Goal: Task Accomplishment & Management: Use online tool/utility

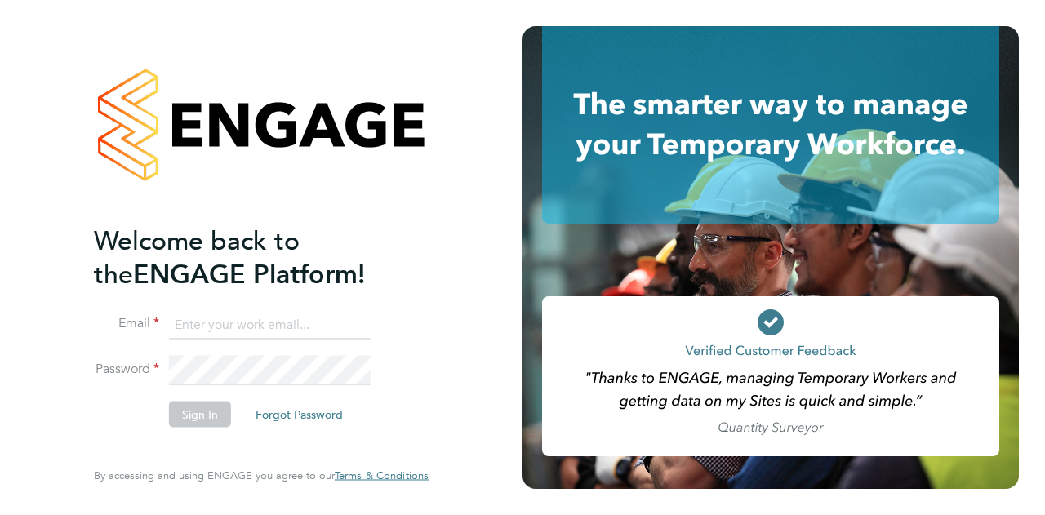
click at [229, 323] on input at bounding box center [270, 324] width 202 height 29
type input "Barrie.ohare@wates.co.uk"
click at [198, 418] on button "Sign In" at bounding box center [200, 414] width 62 height 26
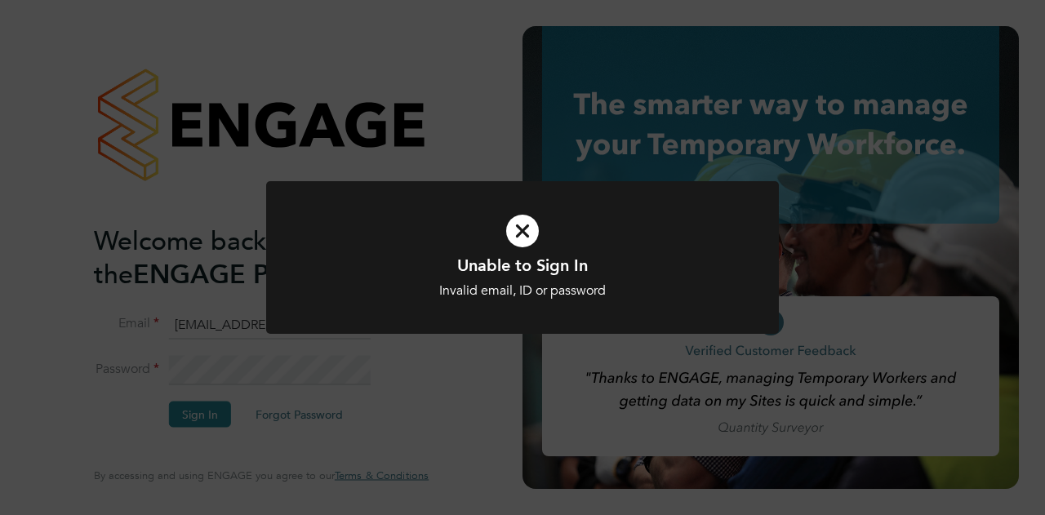
click at [527, 230] on icon at bounding box center [522, 231] width 425 height 64
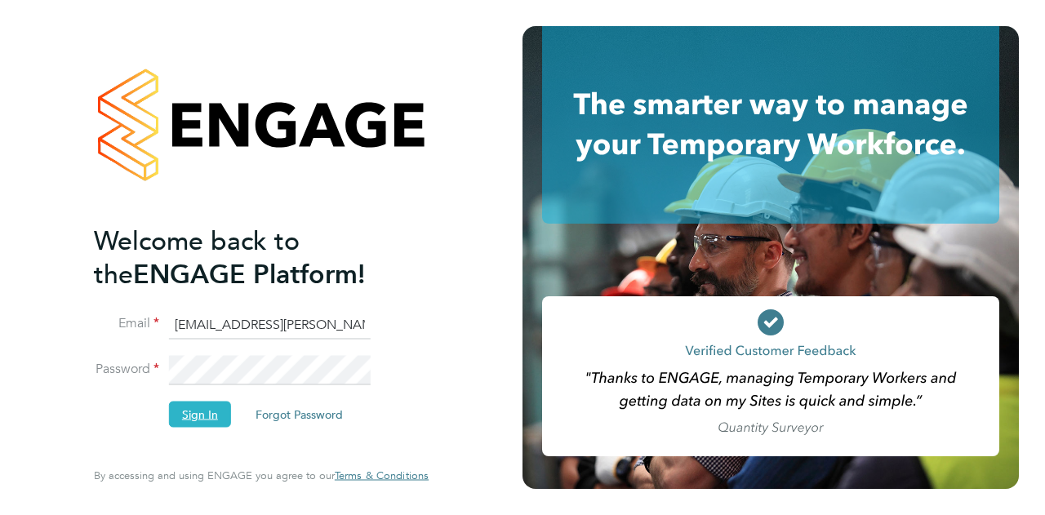
click at [199, 420] on button "Sign In" at bounding box center [200, 414] width 62 height 26
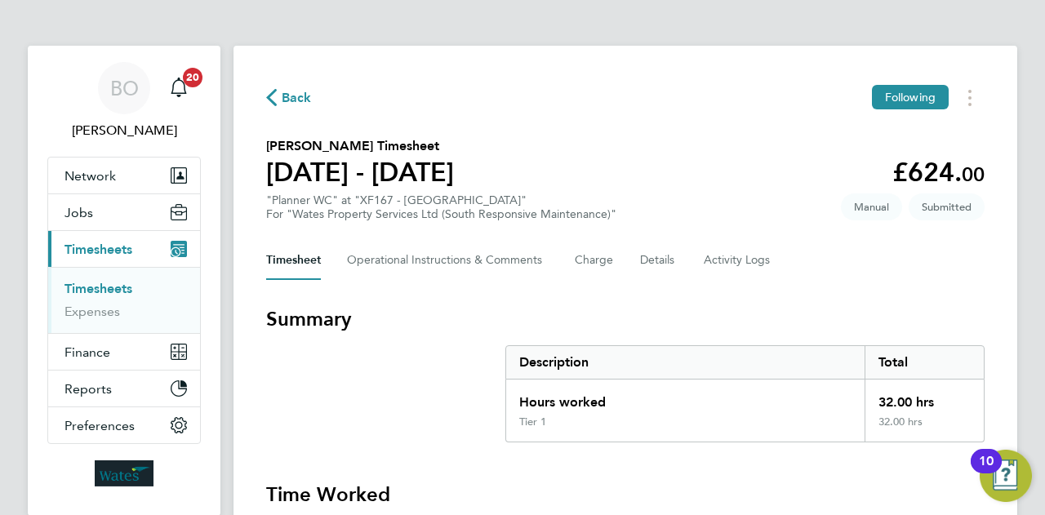
click at [645, 202] on section "[PERSON_NAME] Timesheet [DATE] - [DATE] £624. 00 "Planner WC" at "XF167 - [GEOG…" at bounding box center [625, 178] width 718 height 85
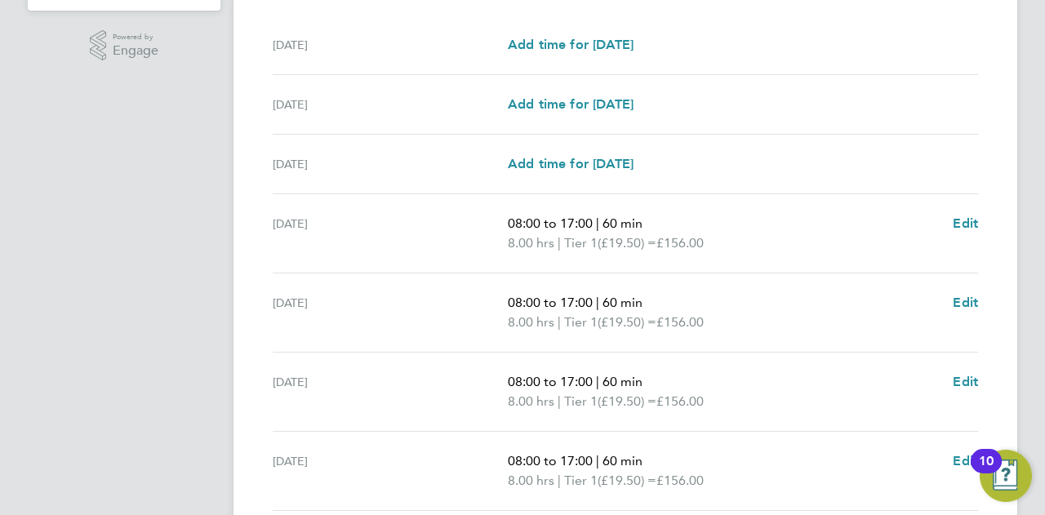
scroll to position [642, 0]
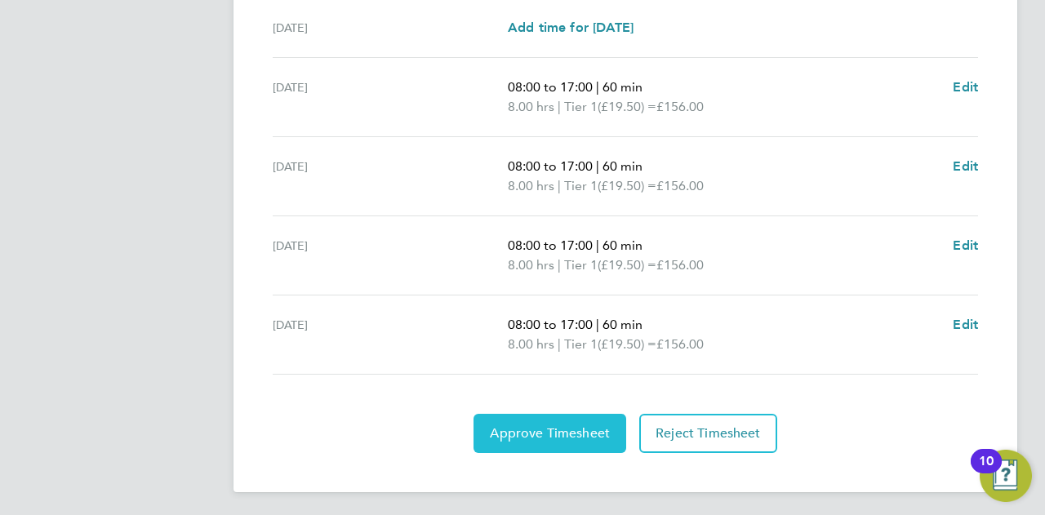
click at [570, 430] on span "Approve Timesheet" at bounding box center [550, 433] width 120 height 16
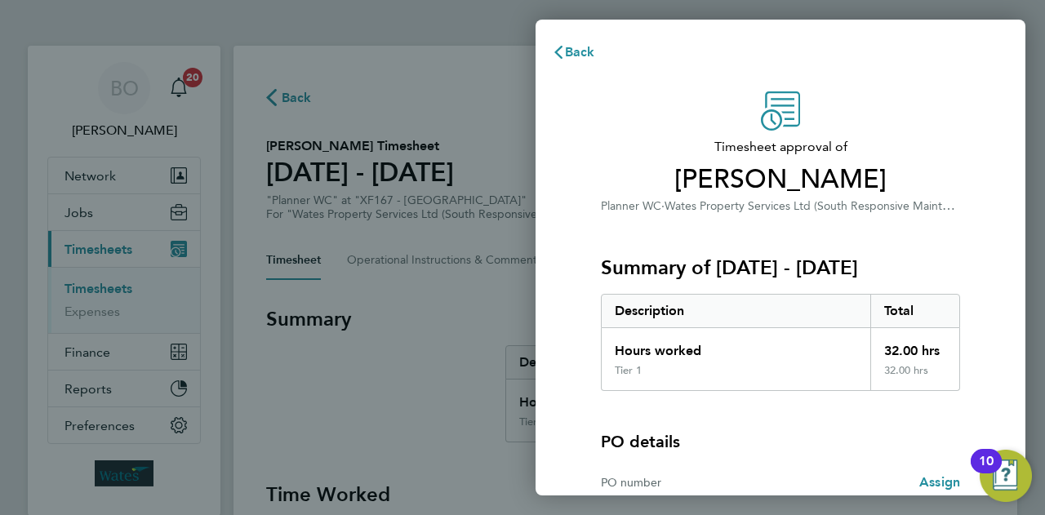
click at [823, 233] on div "Summary of [DATE] - [DATE] Description Total Hours worked 32.00 hrs Tier 1 32.0…" at bounding box center [780, 304] width 359 height 176
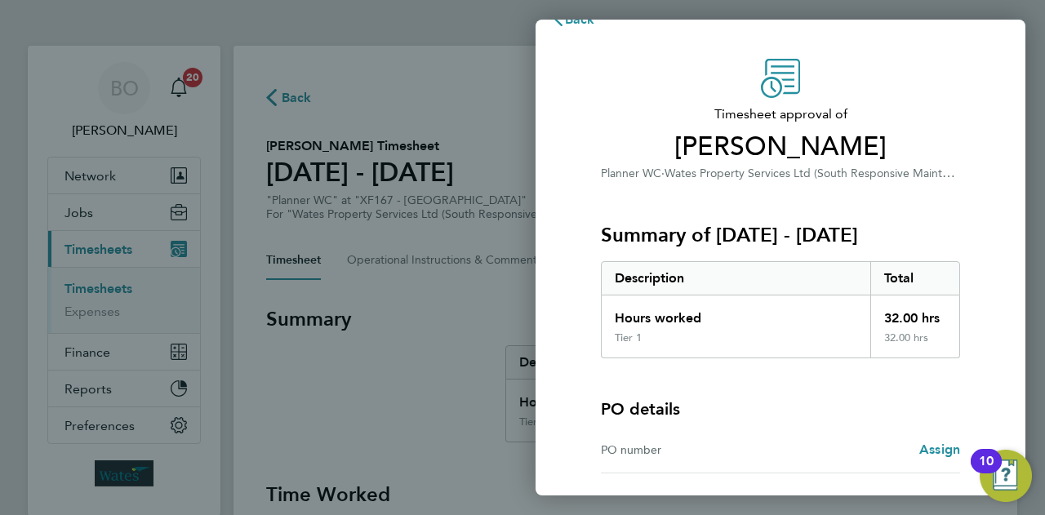
scroll to position [153, 0]
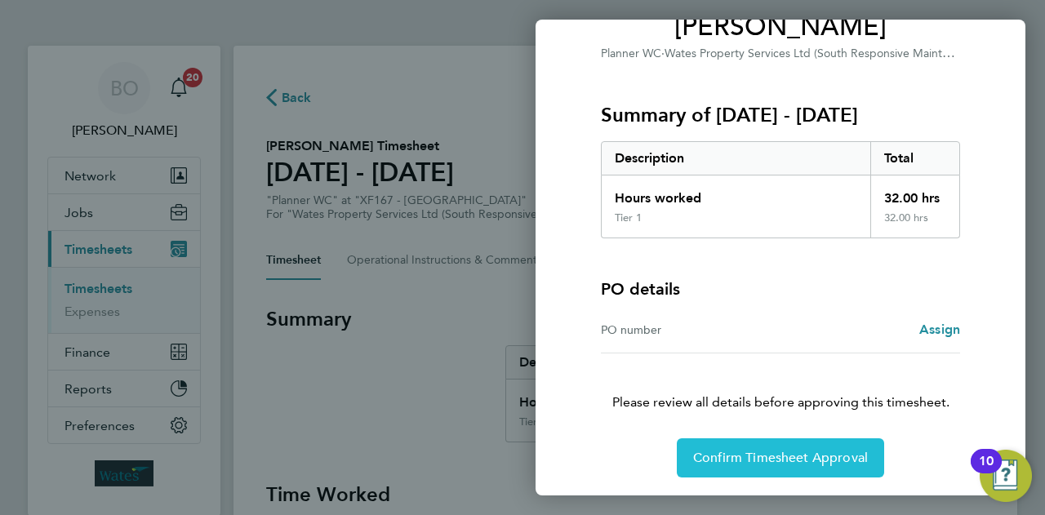
click at [821, 472] on button "Confirm Timesheet Approval" at bounding box center [780, 457] width 207 height 39
